Goal: Information Seeking & Learning: Learn about a topic

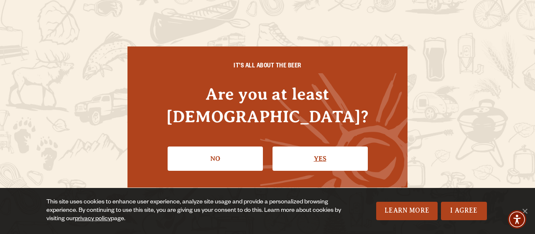
click at [296, 146] on link "Yes" at bounding box center [319, 158] width 95 height 24
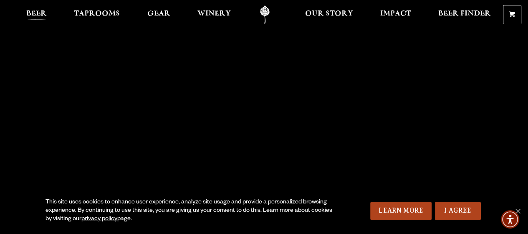
click at [34, 12] on span "Beer" at bounding box center [36, 13] width 20 height 7
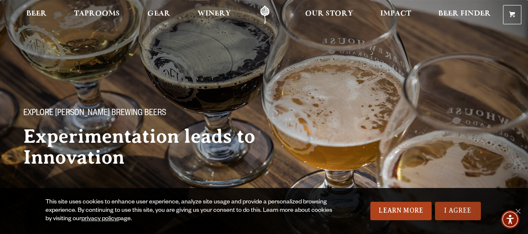
click at [456, 210] on link "I Agree" at bounding box center [458, 210] width 46 height 18
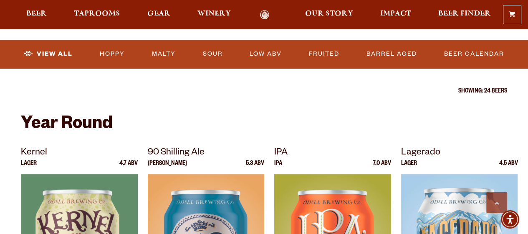
scroll to position [334, 0]
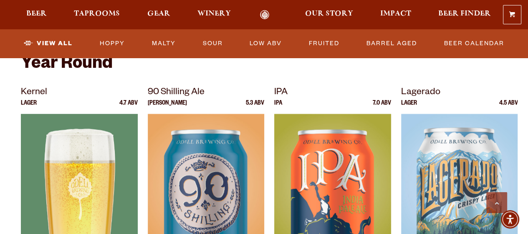
click at [75, 167] on img at bounding box center [79, 218] width 117 height 209
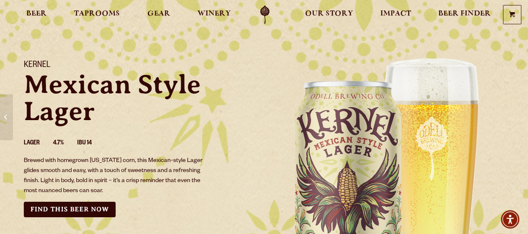
scroll to position [56, 0]
